Goal: Check status: Check status

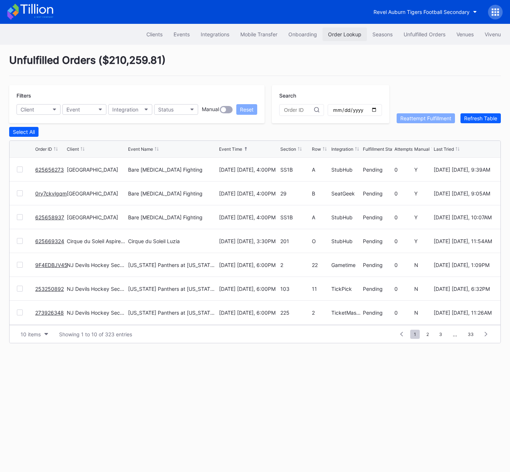
click at [342, 33] on div "Order Lookup" at bounding box center [344, 34] width 33 height 6
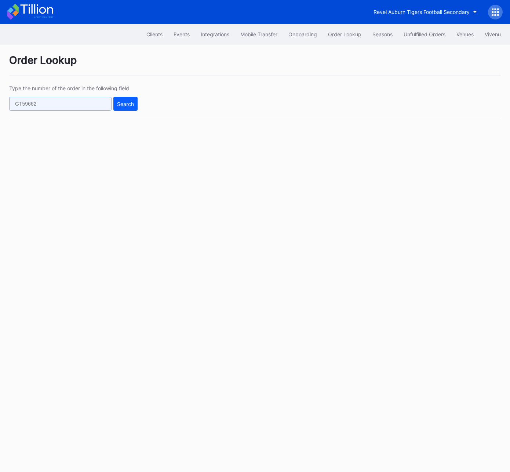
click at [89, 104] on input "text" at bounding box center [60, 104] width 102 height 14
paste input "622908545"
type input "622908545"
click at [131, 104] on div "Search" at bounding box center [125, 104] width 17 height 6
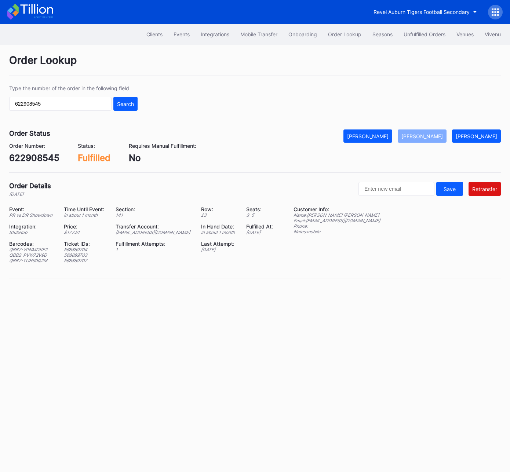
click at [171, 233] on div "ed-8158523@eventdynamic.com" at bounding box center [153, 232] width 77 height 5
copy div "ed-8158523@eventdynamic.com"
click at [37, 160] on div "622908545" at bounding box center [34, 158] width 50 height 11
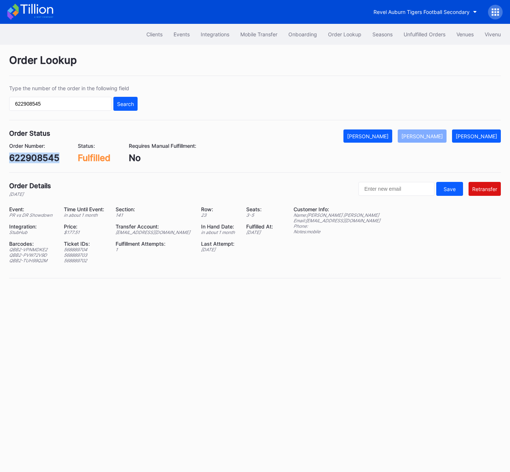
click at [37, 160] on div "622908545" at bounding box center [34, 158] width 50 height 11
copy div "622908545"
click at [41, 162] on div "622908545" at bounding box center [34, 158] width 50 height 11
copy div "622908545"
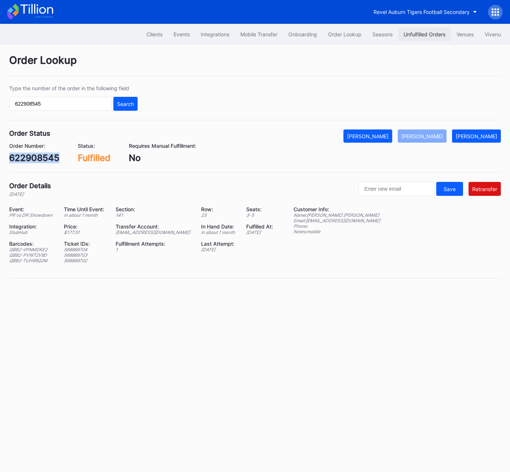
click at [415, 32] on div "Unfulfilled Orders" at bounding box center [424, 34] width 42 height 6
